Goal: Use online tool/utility: Utilize a website feature to perform a specific function

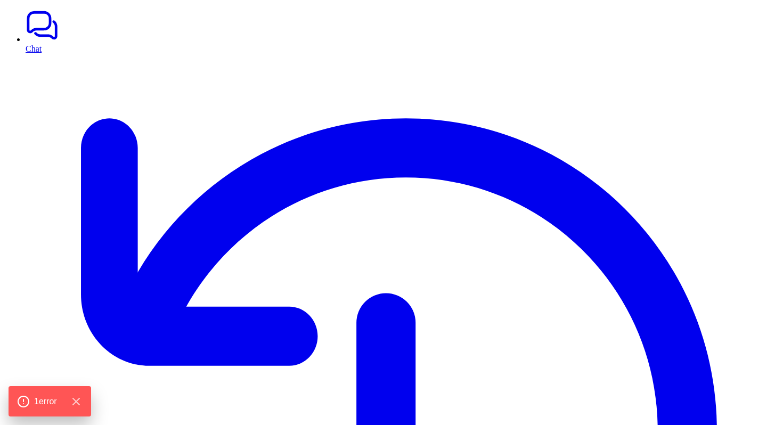
scroll to position [26, 0]
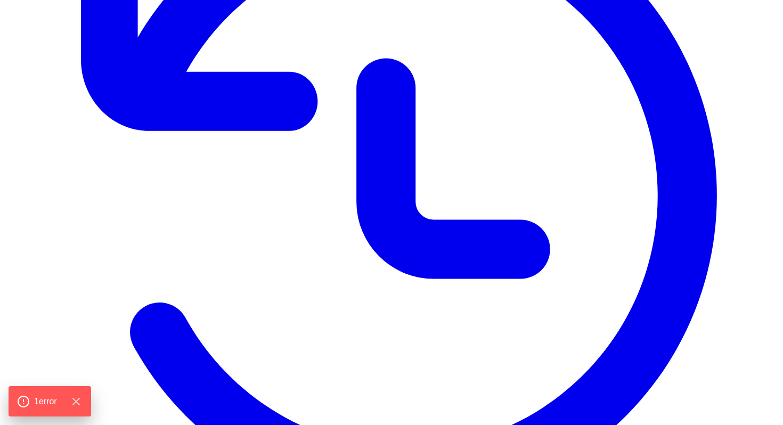
scroll to position [400, 0]
